Goal: Check status: Check status

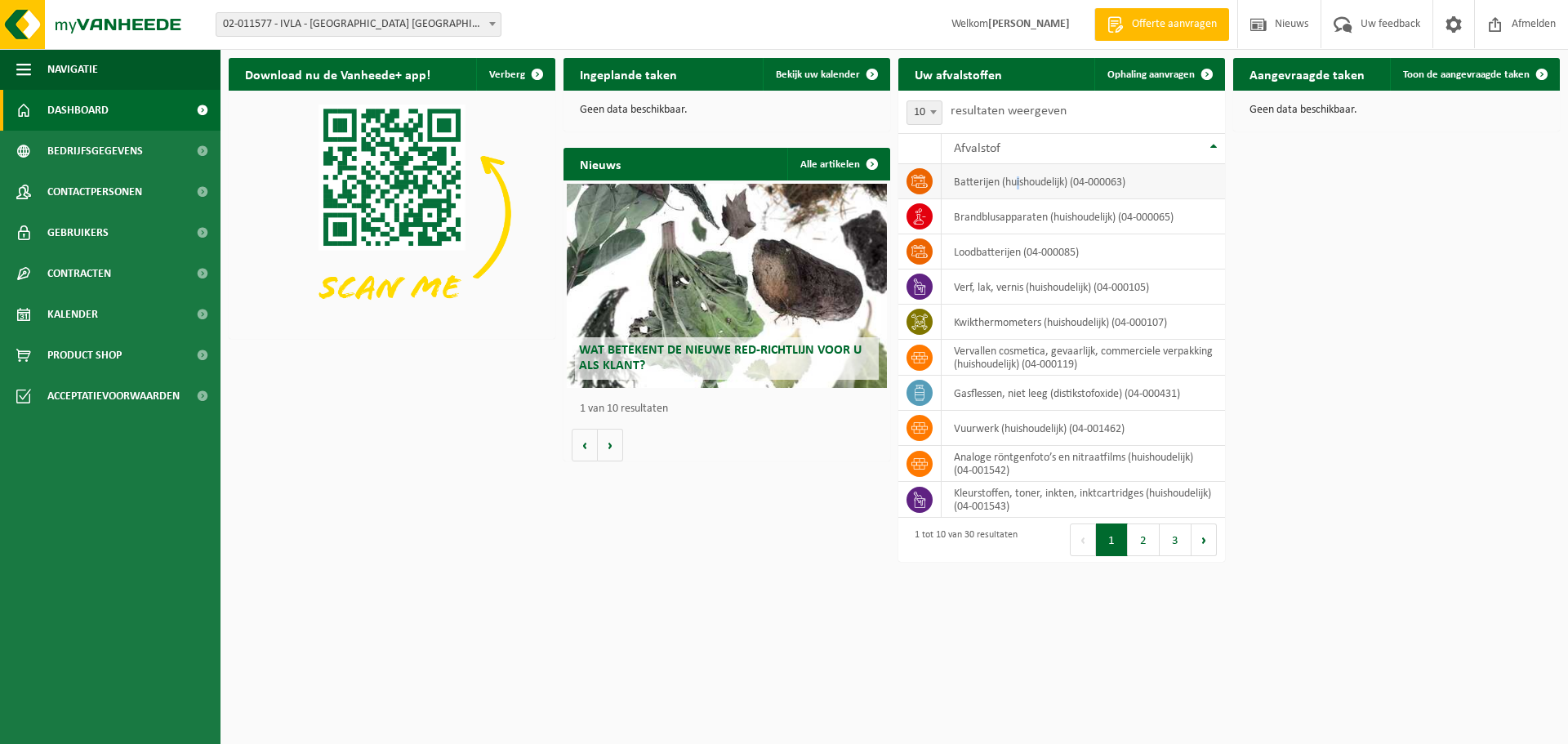
click at [1018, 183] on td "batterijen (huishoudelijk) (04-000063)" at bounding box center [1083, 181] width 283 height 35
click at [1019, 237] on td "loodbatterijen (04-000085)" at bounding box center [1083, 252] width 283 height 35
click at [974, 254] on td "loodbatterijen (04-000085)" at bounding box center [1083, 252] width 283 height 35
click at [986, 309] on td "kwikthermometers (huishoudelijk) (04-000107)" at bounding box center [1083, 323] width 283 height 35
click at [986, 327] on td "kwikthermometers (huishoudelijk) (04-000107)" at bounding box center [1083, 323] width 283 height 35
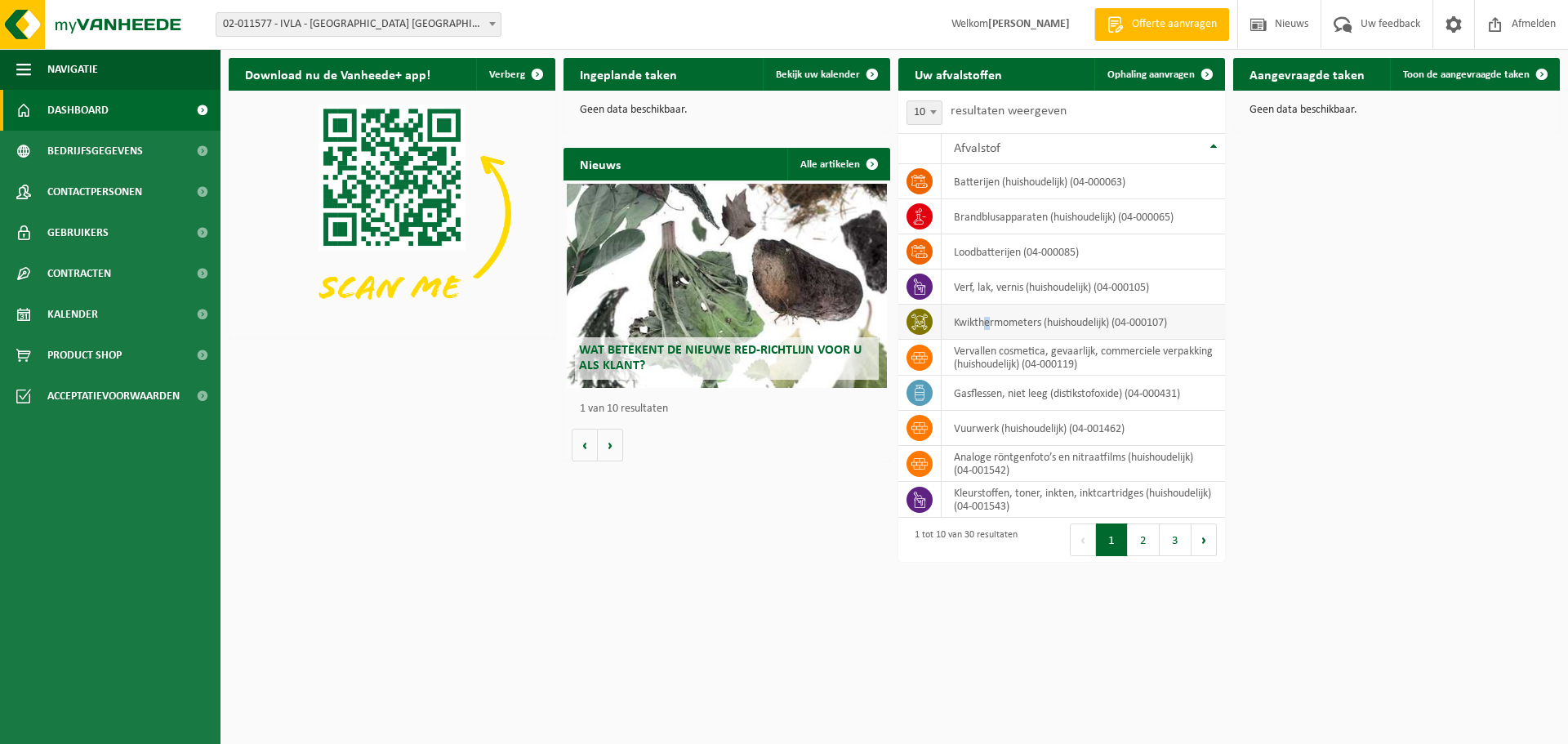
click at [988, 331] on td "kwikthermometers (huishoudelijk) (04-000107)" at bounding box center [1083, 323] width 283 height 35
click at [989, 332] on td "kwikthermometers (huishoudelijk) (04-000107)" at bounding box center [1083, 323] width 283 height 35
click at [991, 332] on td "kwikthermometers (huishoudelijk) (04-000107)" at bounding box center [1083, 323] width 283 height 35
click at [1544, 74] on span at bounding box center [1542, 74] width 33 height 33
